Goal: Task Accomplishment & Management: Complete application form

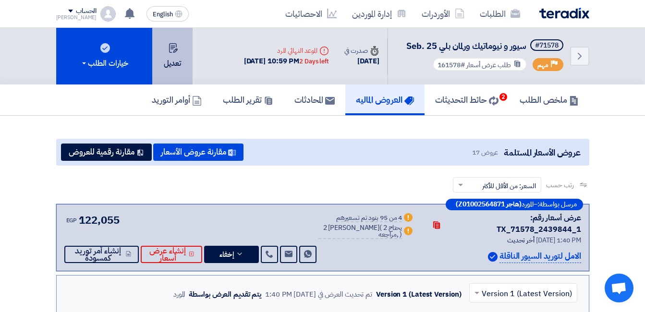
click at [182, 53] on button "تعديل" at bounding box center [172, 56] width 40 height 57
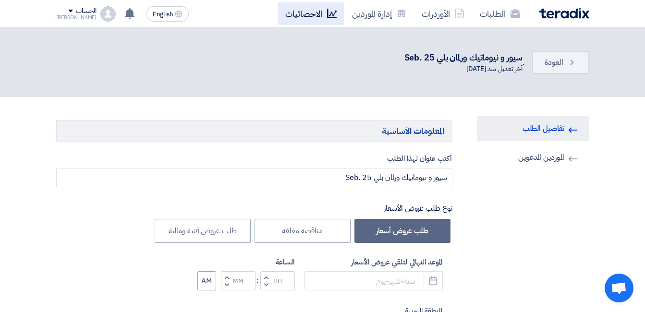
type input "9/30/2025"
type input "10"
type input "59"
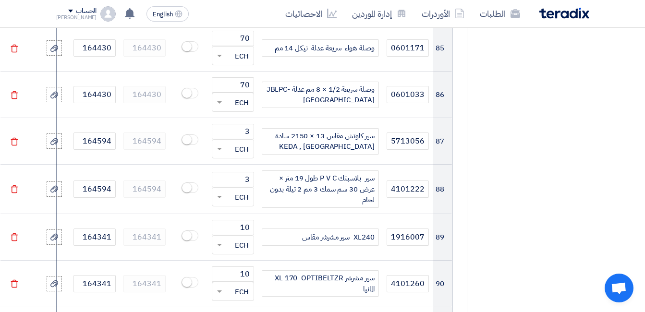
scroll to position [4802, 0]
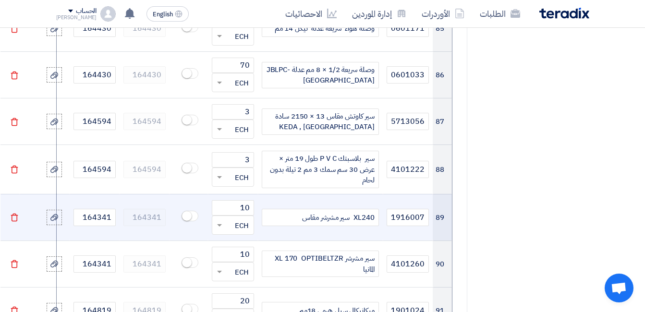
click at [289, 209] on div "XL240 سير مشرشر مقاس" at bounding box center [320, 217] width 117 height 17
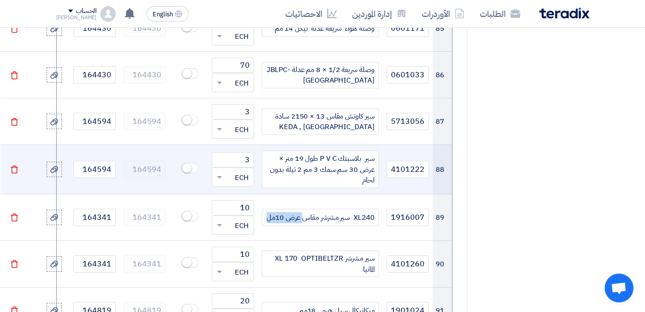
copy div "عرض 10مل"
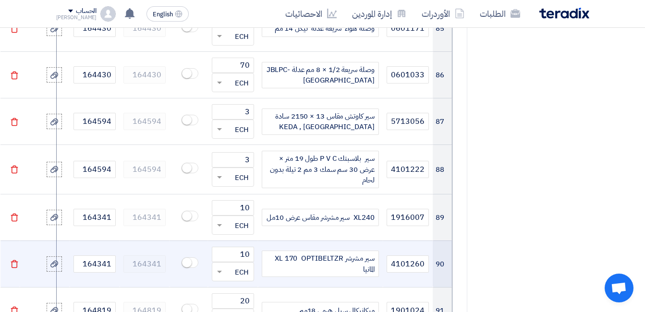
click at [331, 251] on div "سير مشرشر XL 170 OPTIBELTZR المانيا" at bounding box center [320, 264] width 117 height 26
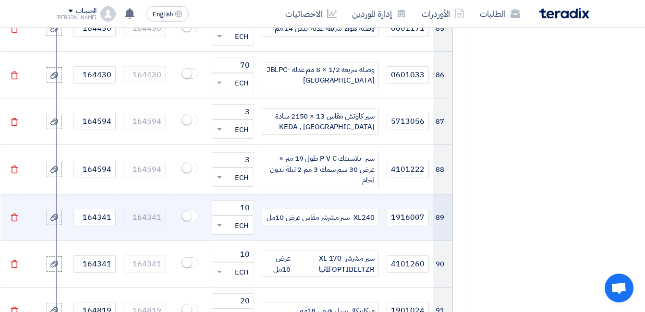
click at [344, 209] on div "XL240 سير مشرشر مقاس عرض 10مل" at bounding box center [320, 217] width 117 height 17
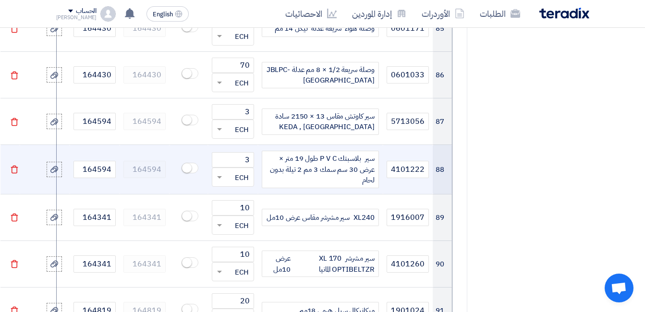
click at [354, 151] on div "سير بلاسبتك P V C طول 19 متر × عرض 30 سم سمك 3 مم 2 تيلة بدون لحام" at bounding box center [320, 169] width 117 height 37
click at [53, 166] on icon at bounding box center [54, 170] width 8 height 8
click at [0, 0] on input "file" at bounding box center [0, 0] width 0 height 0
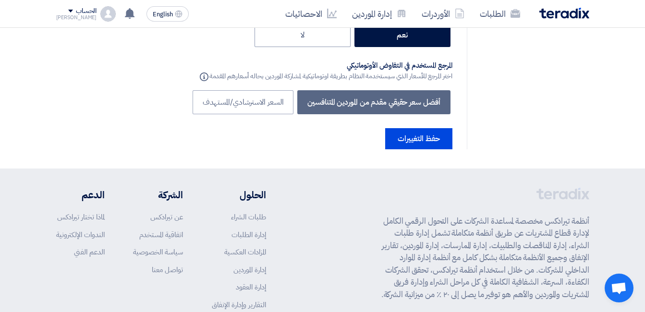
scroll to position [6213, 0]
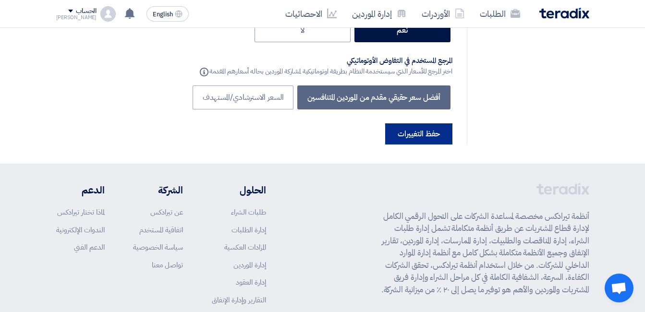
click at [430, 123] on button "حفظ التغييرات" at bounding box center [418, 133] width 67 height 21
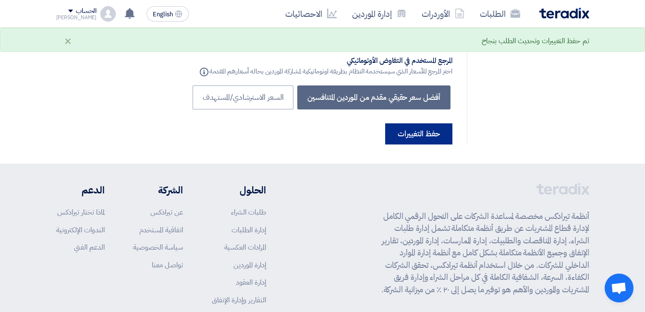
scroll to position [0, 0]
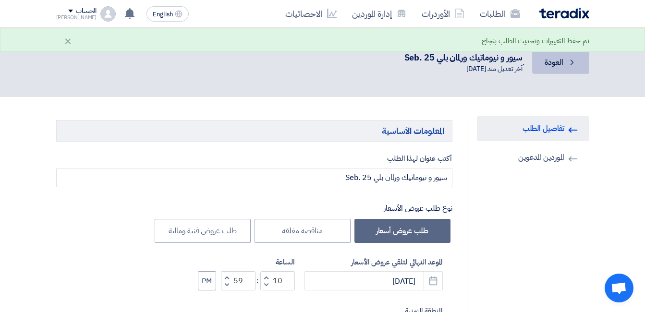
click at [554, 68] on link "Back العودة" at bounding box center [560, 62] width 57 height 23
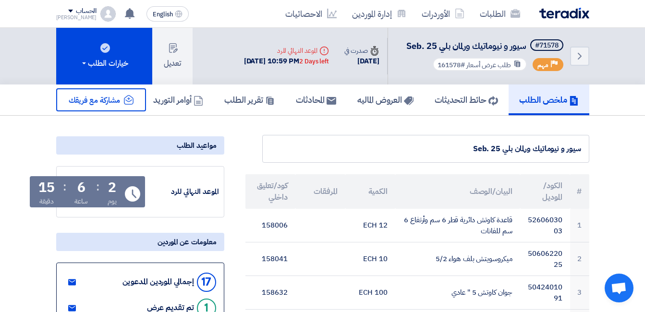
scroll to position [48, 0]
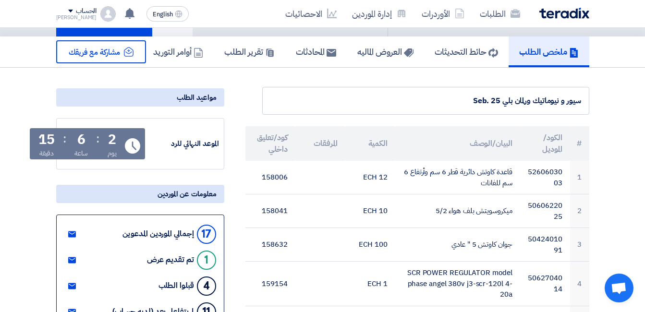
drag, startPoint x: 561, startPoint y: 184, endPoint x: 509, endPoint y: 160, distance: 58.0
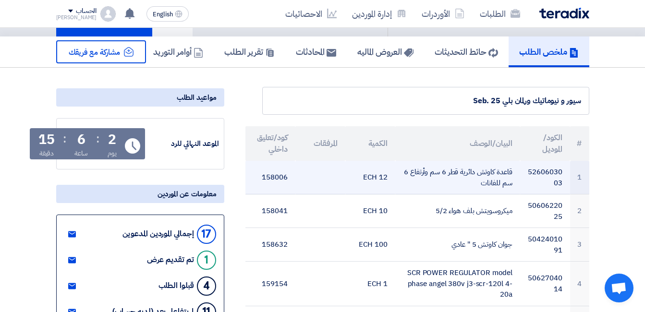
click at [531, 170] on td "5260603003" at bounding box center [545, 178] width 50 height 34
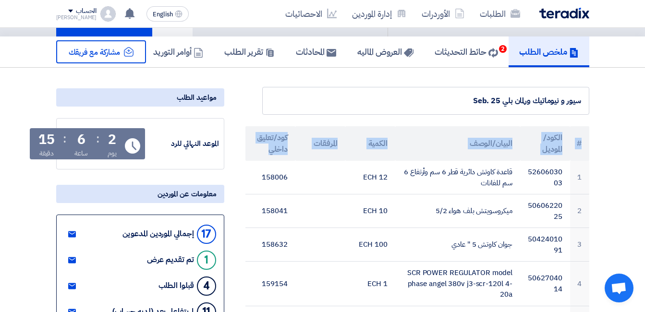
drag, startPoint x: 583, startPoint y: 143, endPoint x: 260, endPoint y: 146, distance: 323.2
click at [260, 146] on tr "# الكود/الموديل البيان/الوصف الكمية المرفقات كود/تعليق داخلي" at bounding box center [417, 143] width 344 height 35
click at [263, 135] on th "كود/تعليق داخلي" at bounding box center [270, 143] width 50 height 35
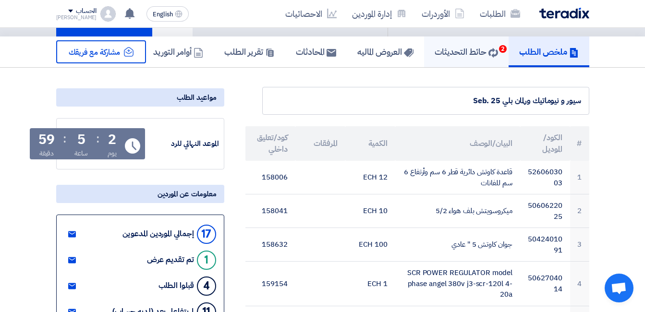
click at [468, 61] on link "حائط التحديثات 2" at bounding box center [466, 51] width 85 height 31
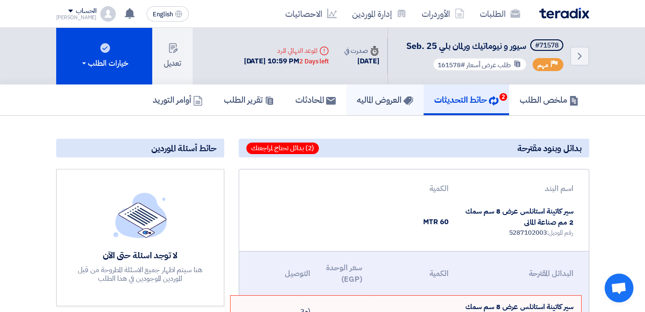
click at [384, 101] on h5 "العروض الماليه" at bounding box center [385, 99] width 56 height 11
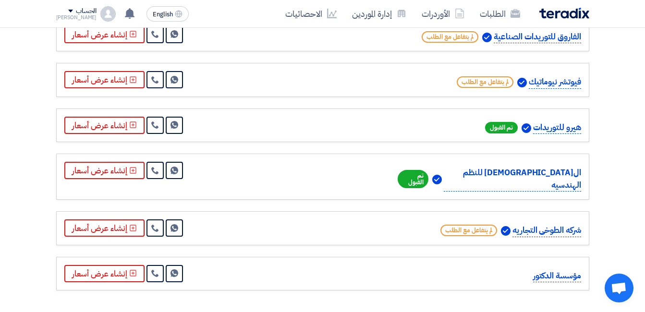
scroll to position [738, 0]
